Goal: Task Accomplishment & Management: Manage account settings

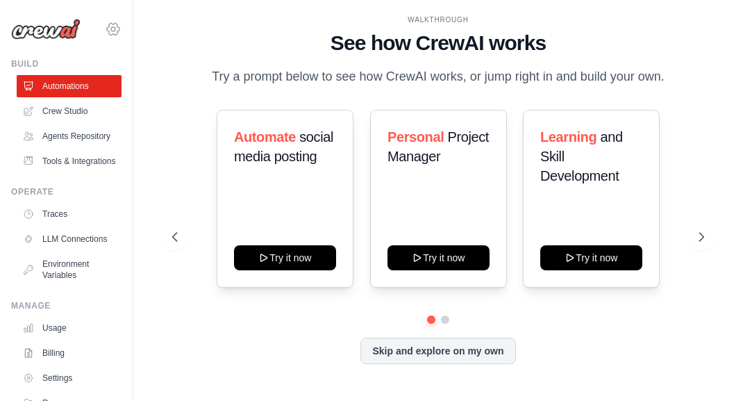
click at [113, 27] on icon at bounding box center [113, 29] width 17 height 17
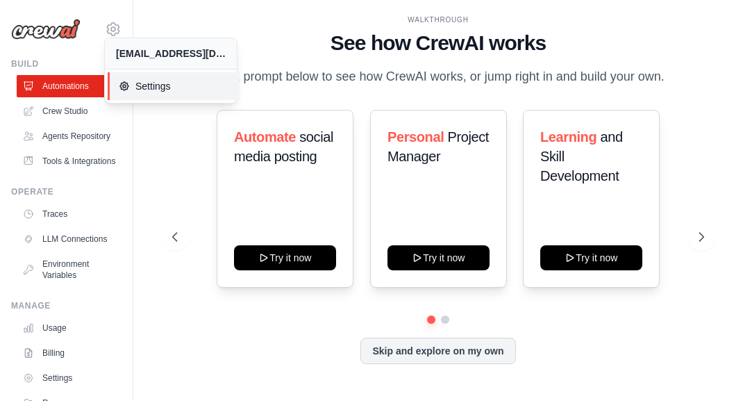
click at [142, 83] on span "Settings" at bounding box center [174, 86] width 110 height 14
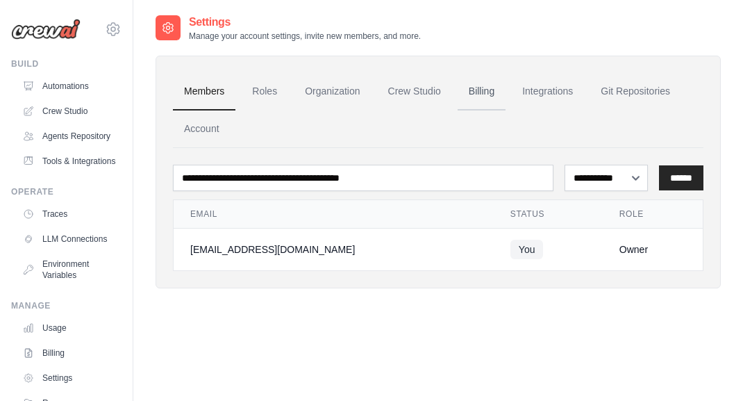
click at [488, 87] on link "Billing" at bounding box center [482, 92] width 48 height 38
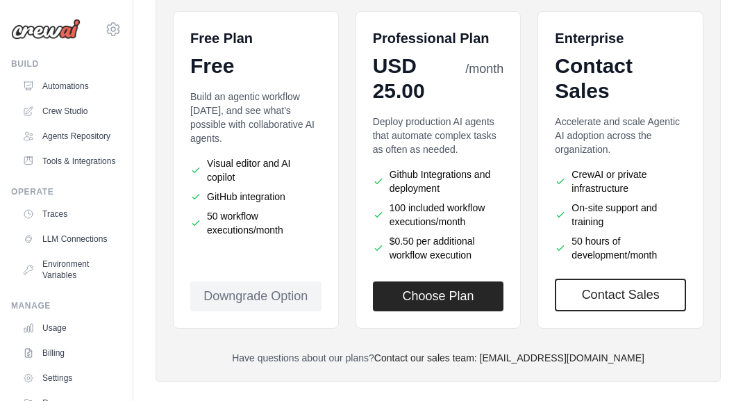
scroll to position [392, 0]
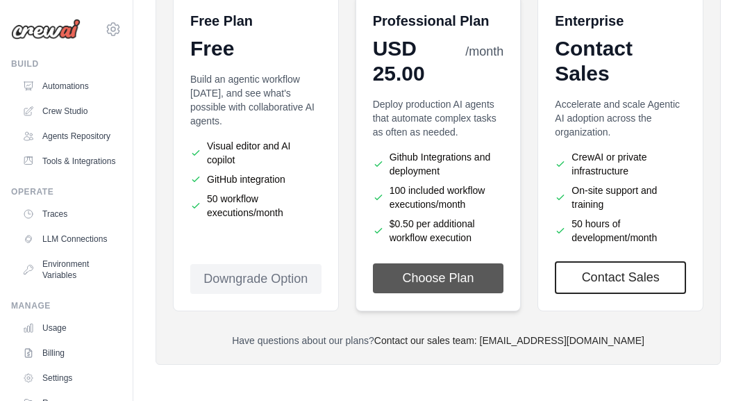
click at [430, 282] on button "Choose Plan" at bounding box center [438, 278] width 131 height 30
